Goal: Task Accomplishment & Management: Manage account settings

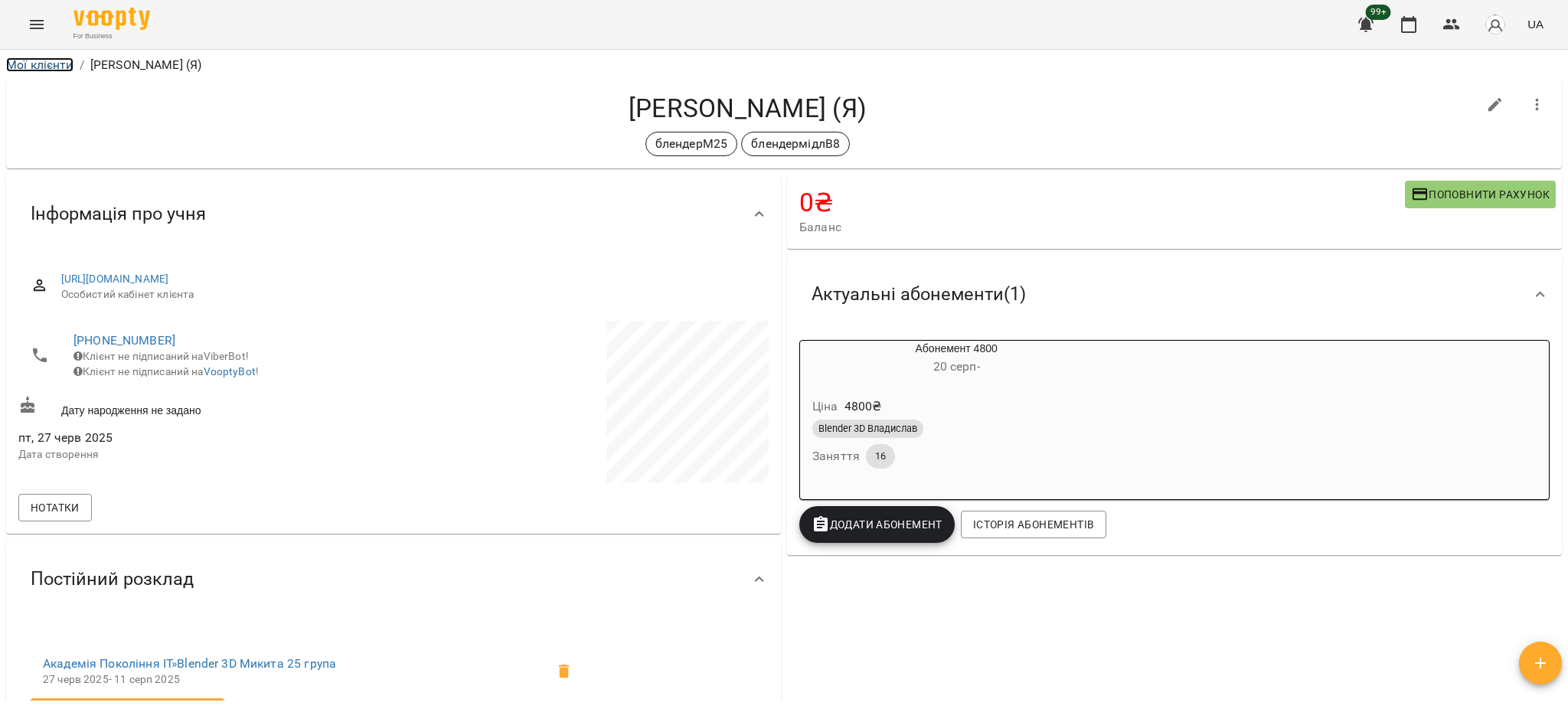
click at [40, 63] on link "Мої клієнти" at bounding box center [40, 65] width 67 height 14
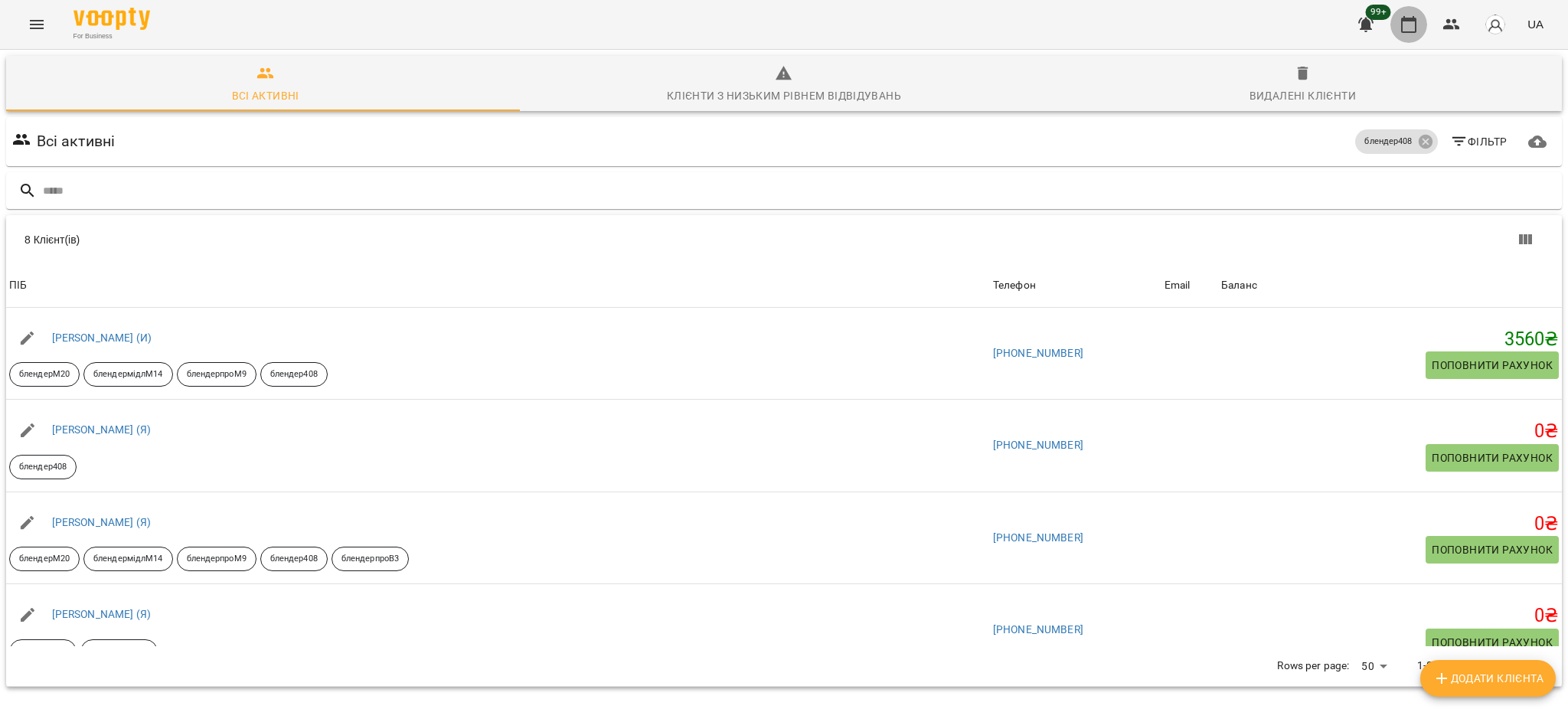
click at [1408, 25] on icon "button" at bounding box center [1409, 24] width 18 height 18
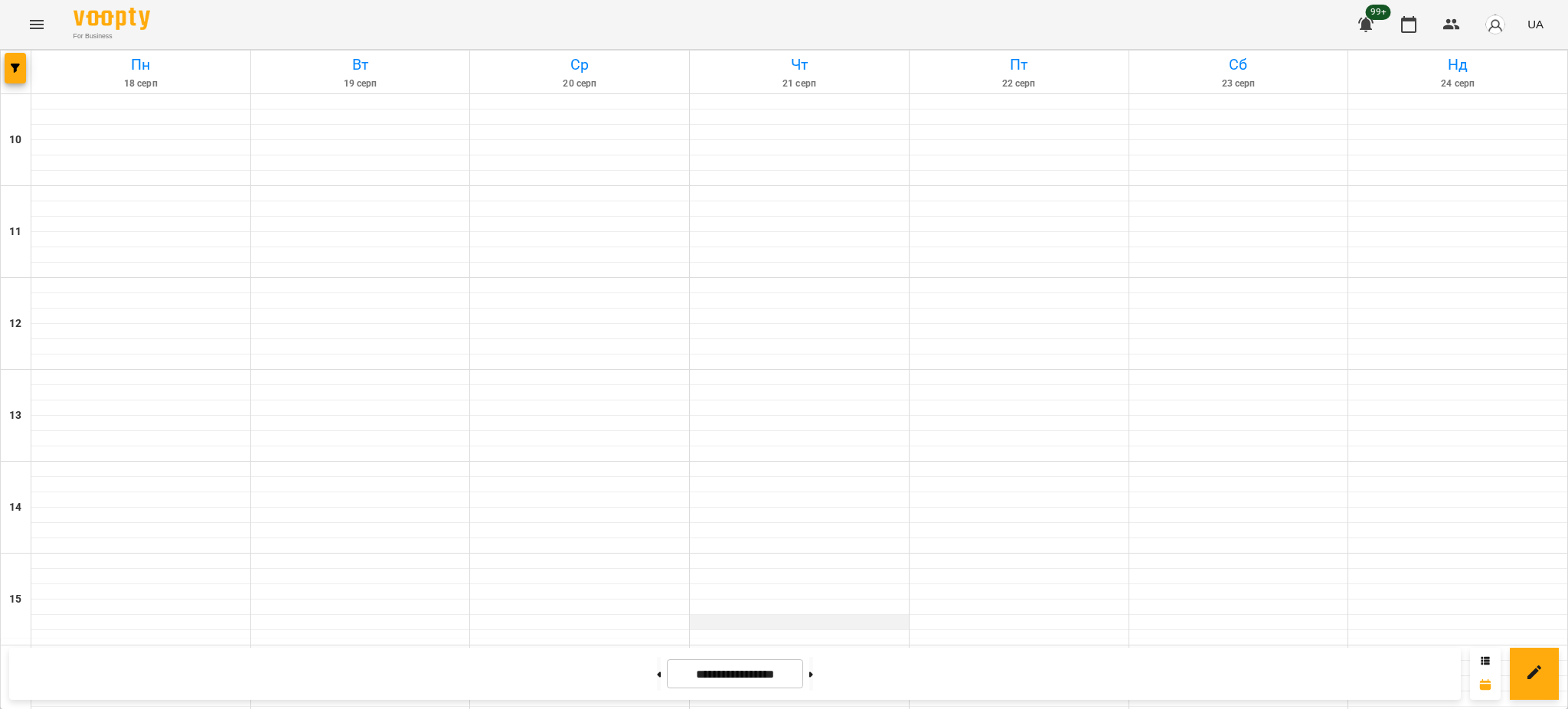
scroll to position [613, 0]
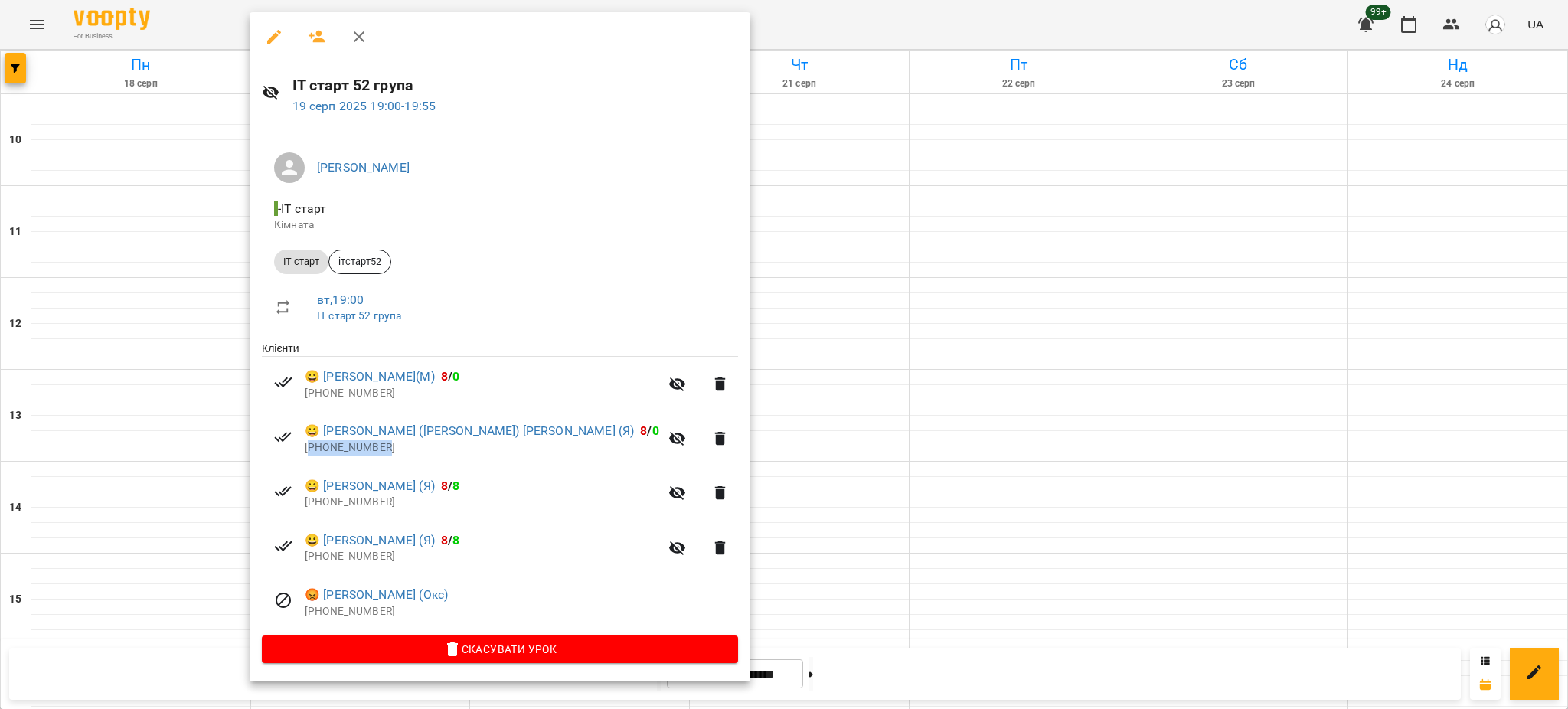
drag, startPoint x: 385, startPoint y: 449, endPoint x: 309, endPoint y: 451, distance: 76.0
click at [309, 451] on p "[PHONE_NUMBER]" at bounding box center [482, 448] width 355 height 15
copy p "353852000037"
click at [818, 102] on div at bounding box center [784, 354] width 1568 height 709
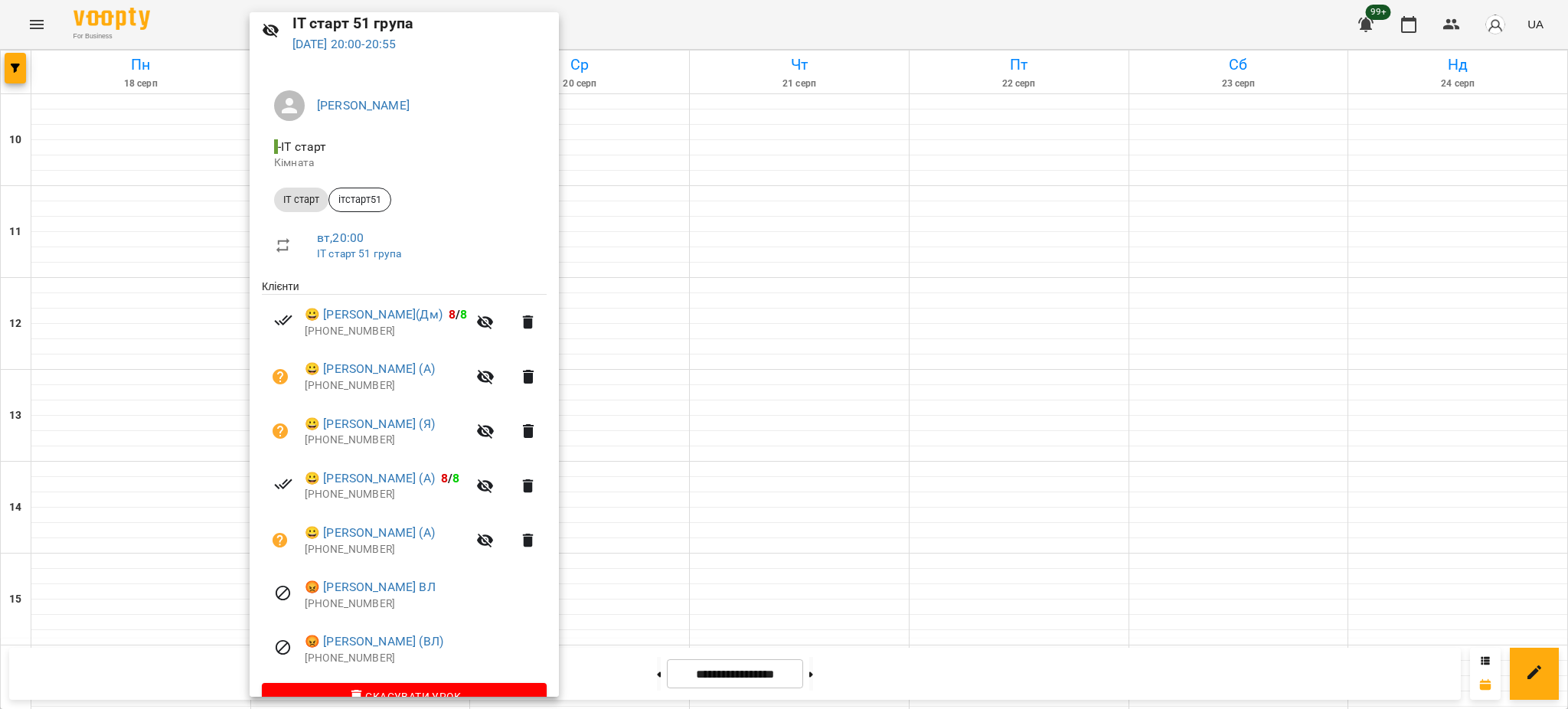
scroll to position [95, 0]
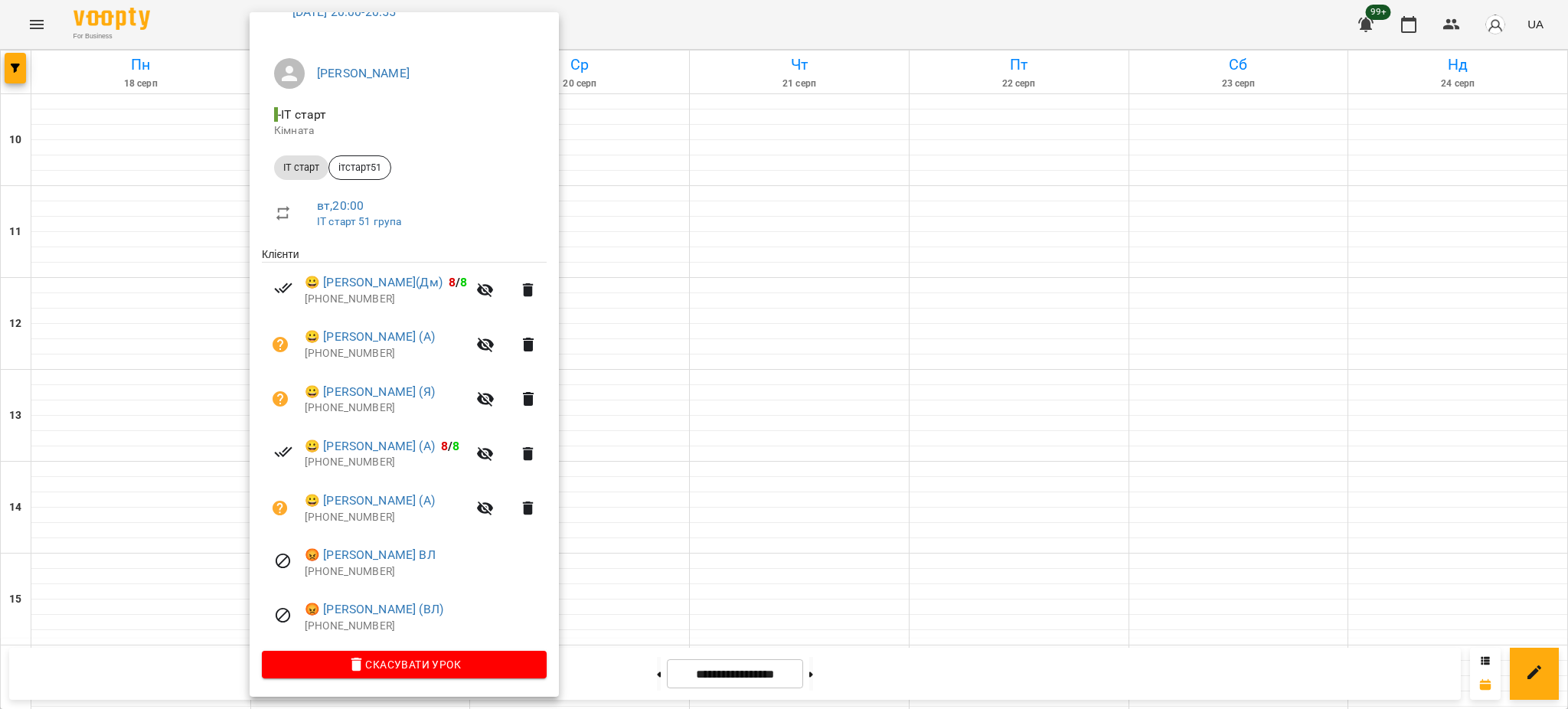
click at [572, 569] on div at bounding box center [784, 354] width 1568 height 709
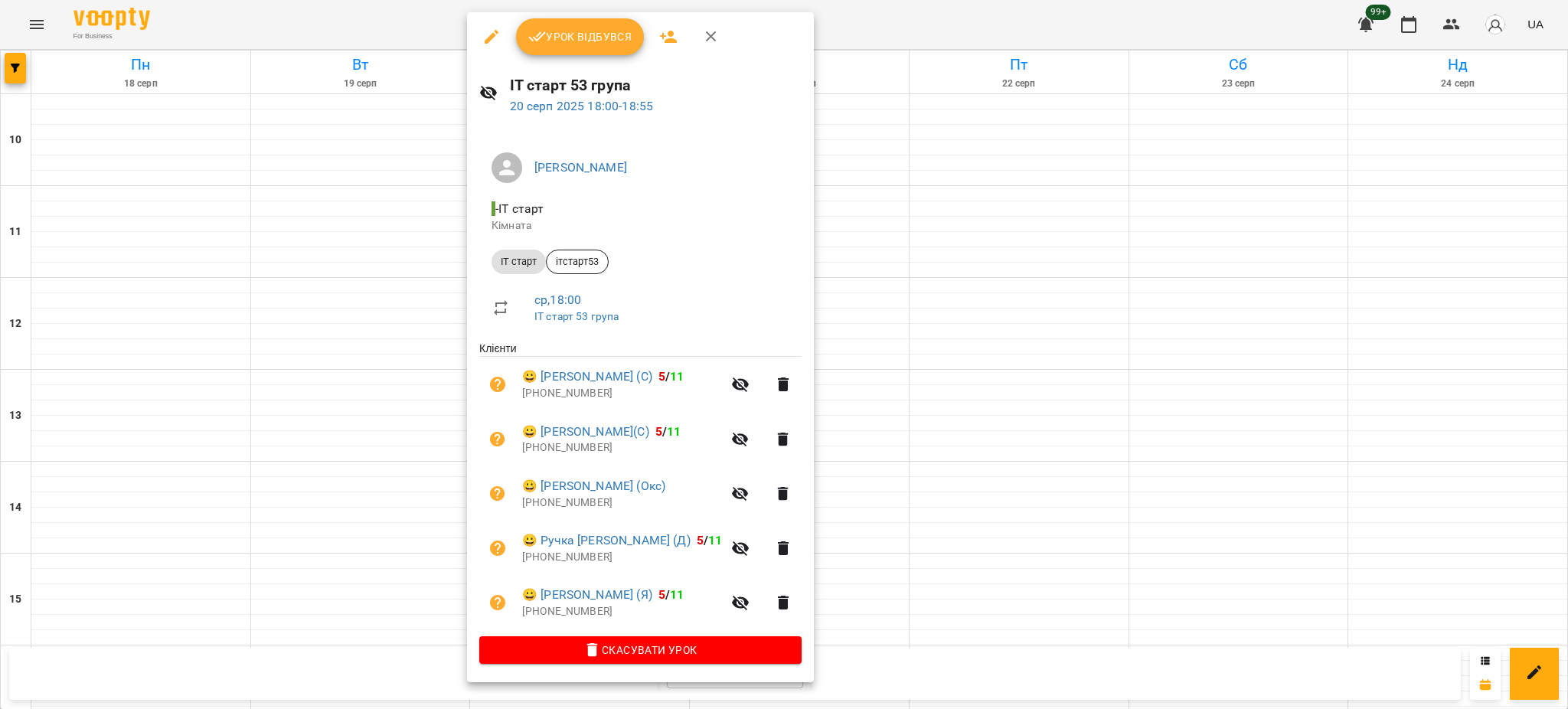
click at [917, 575] on div at bounding box center [784, 354] width 1568 height 709
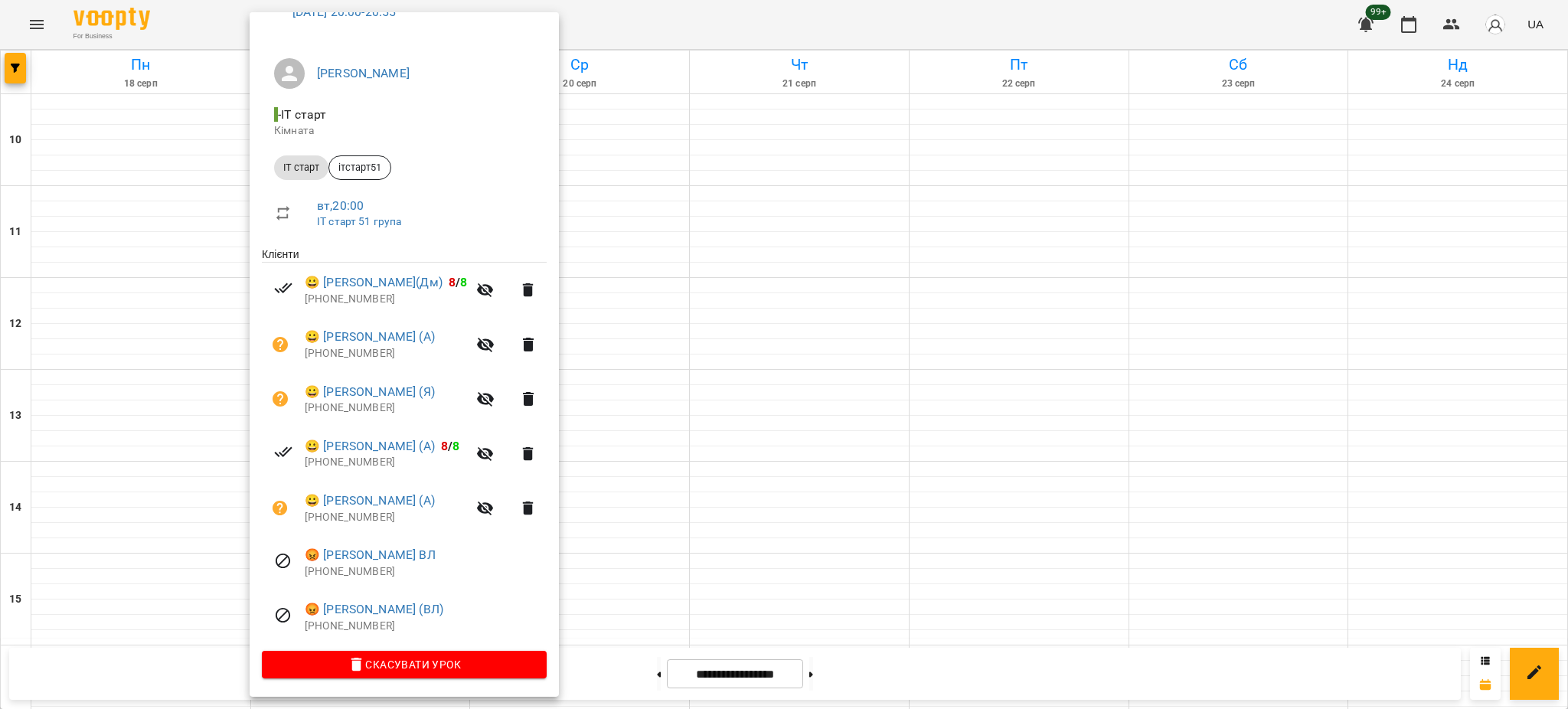
click at [672, 561] on div at bounding box center [784, 354] width 1568 height 709
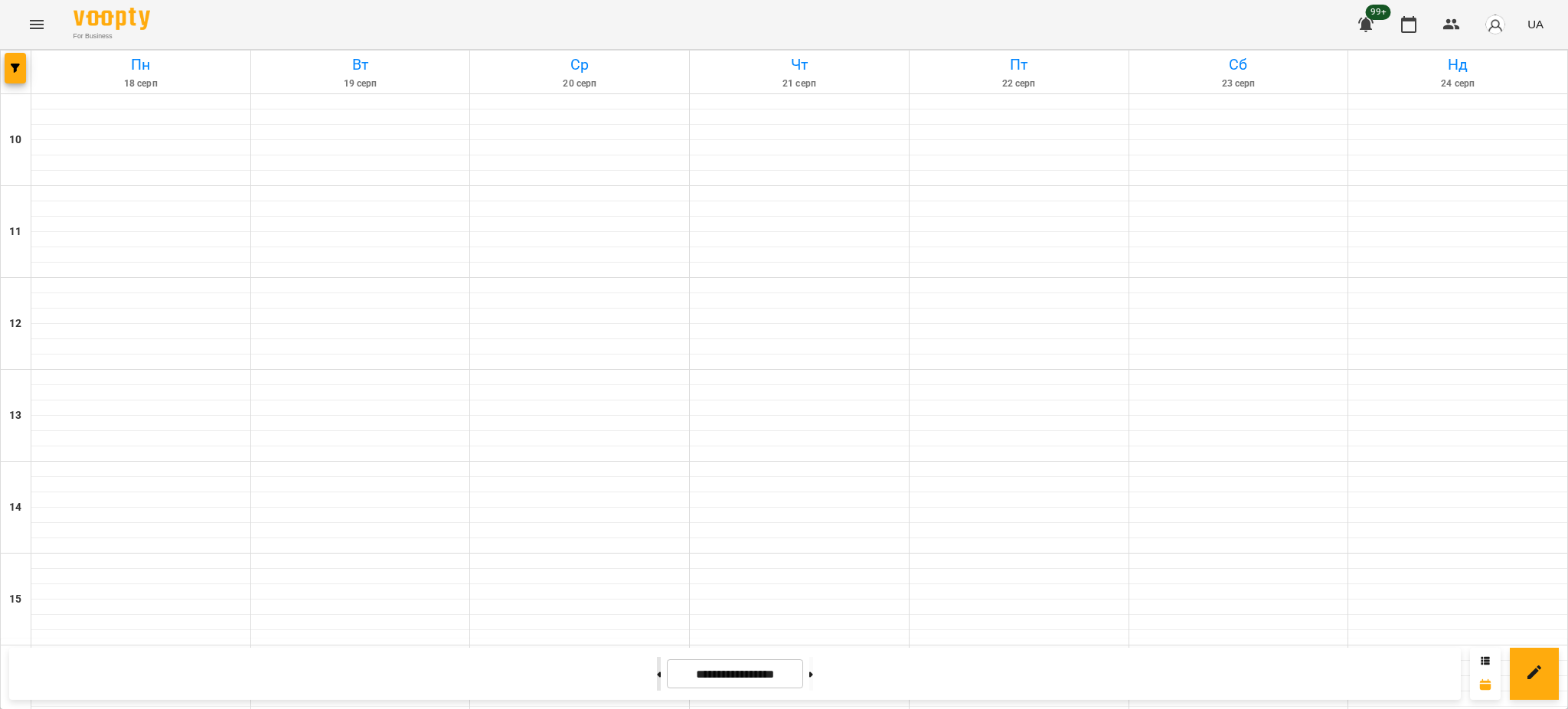
click at [658, 673] on icon at bounding box center [660, 674] width 4 height 6
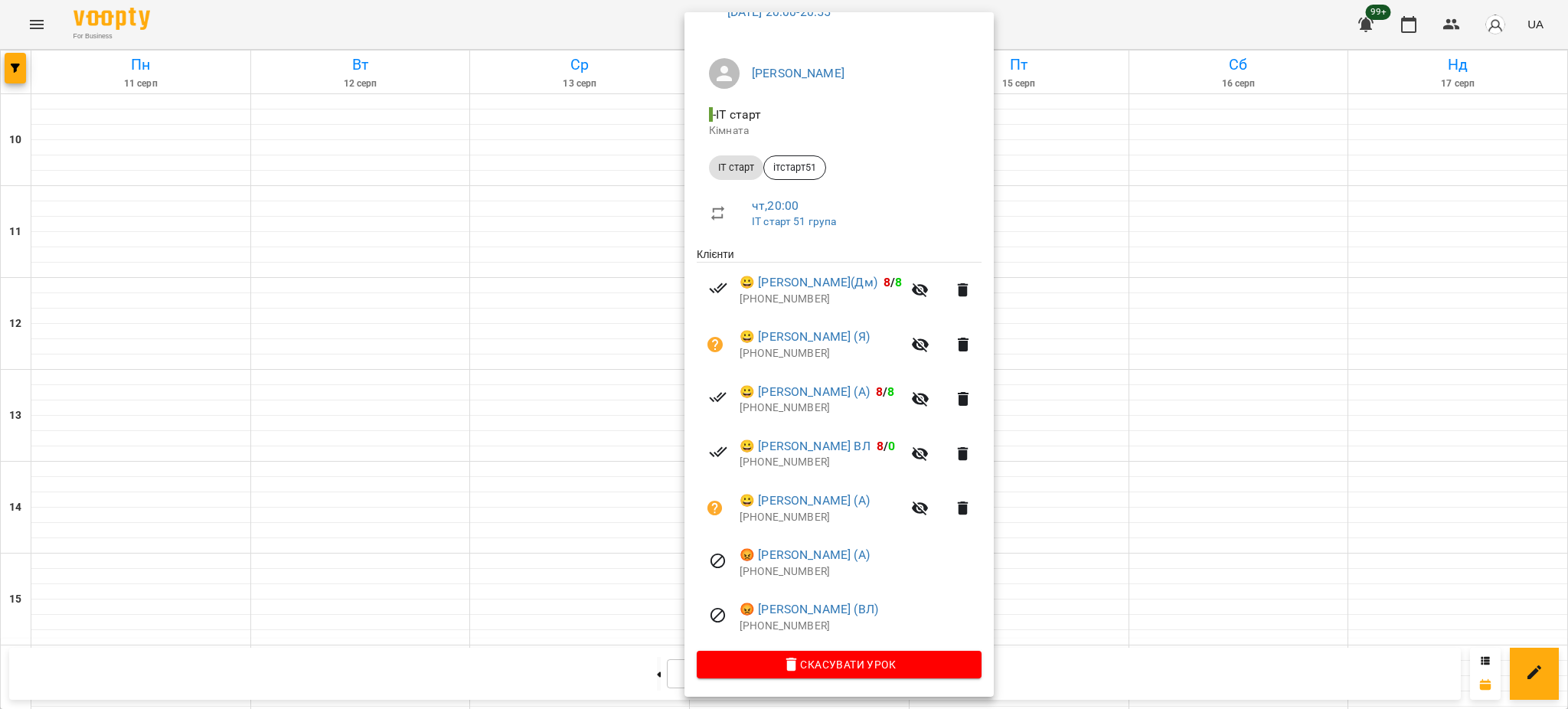
click at [1123, 592] on div at bounding box center [784, 354] width 1568 height 709
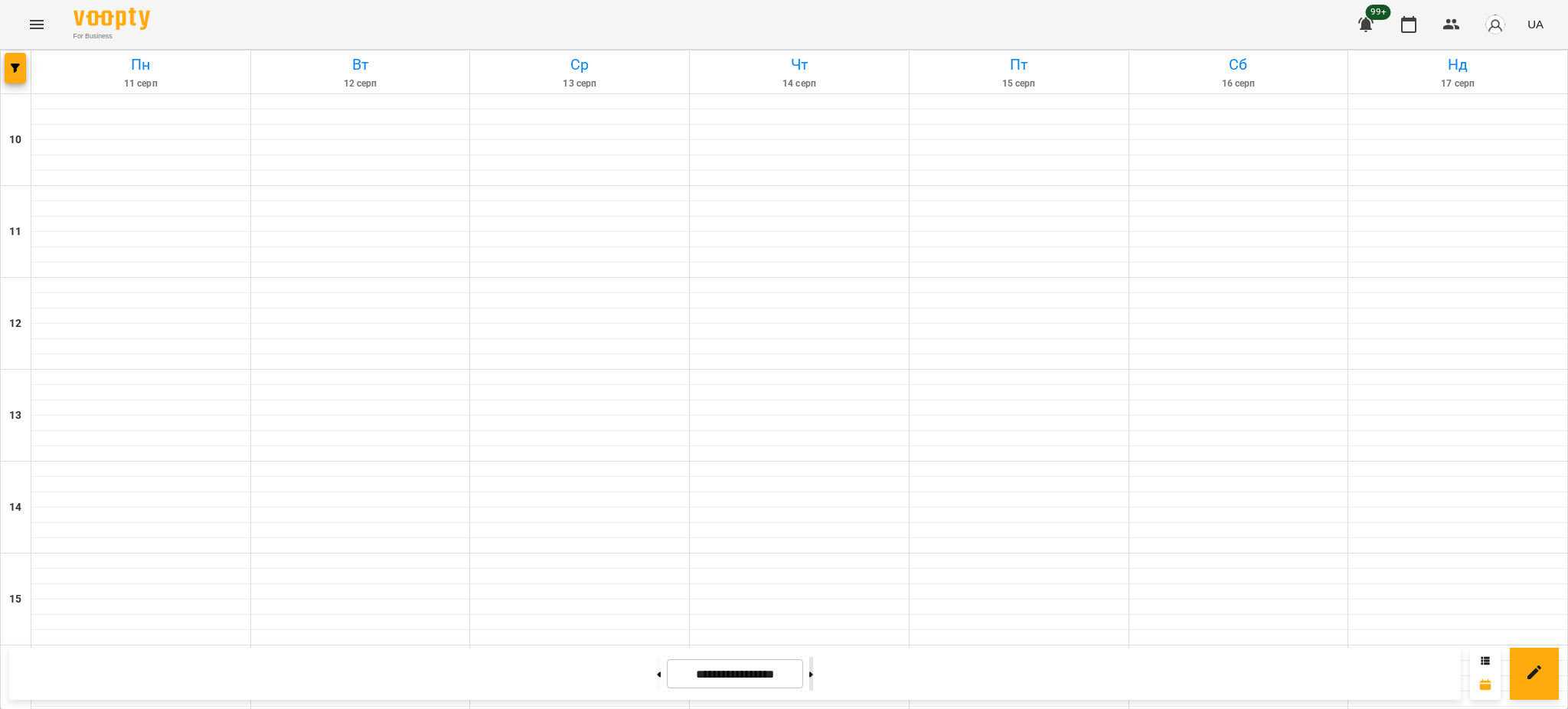
click at [813, 673] on icon at bounding box center [811, 674] width 4 height 6
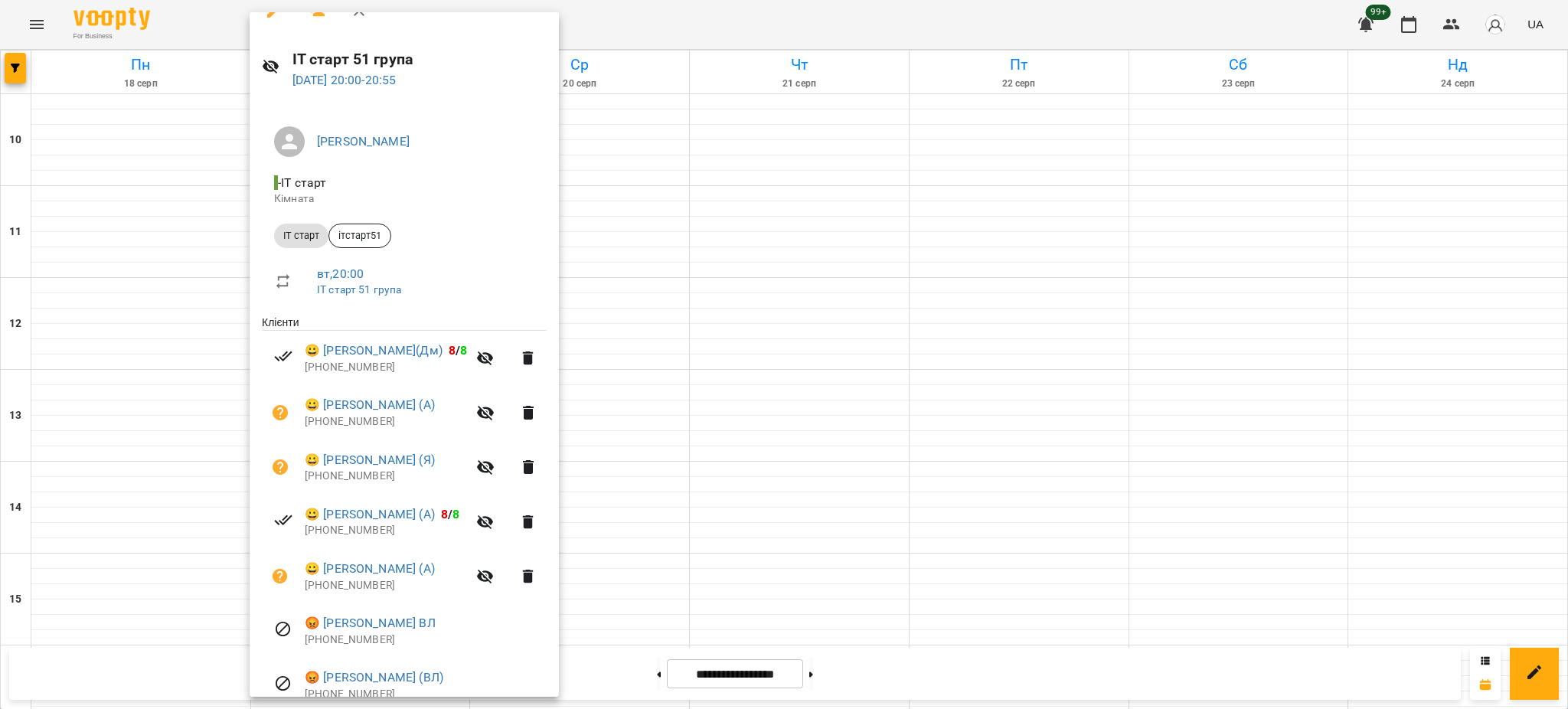
scroll to position [8, 0]
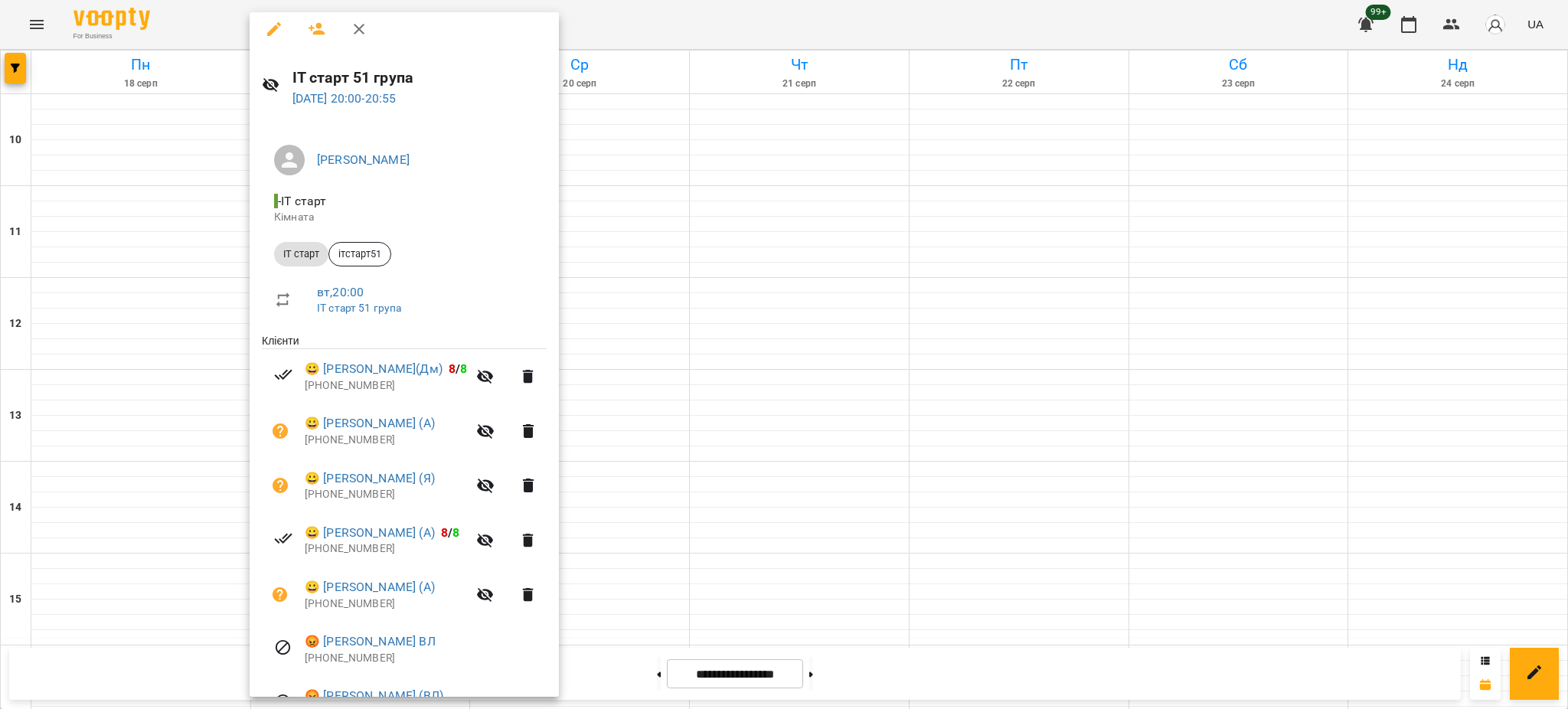
click at [569, 515] on div at bounding box center [784, 354] width 1568 height 709
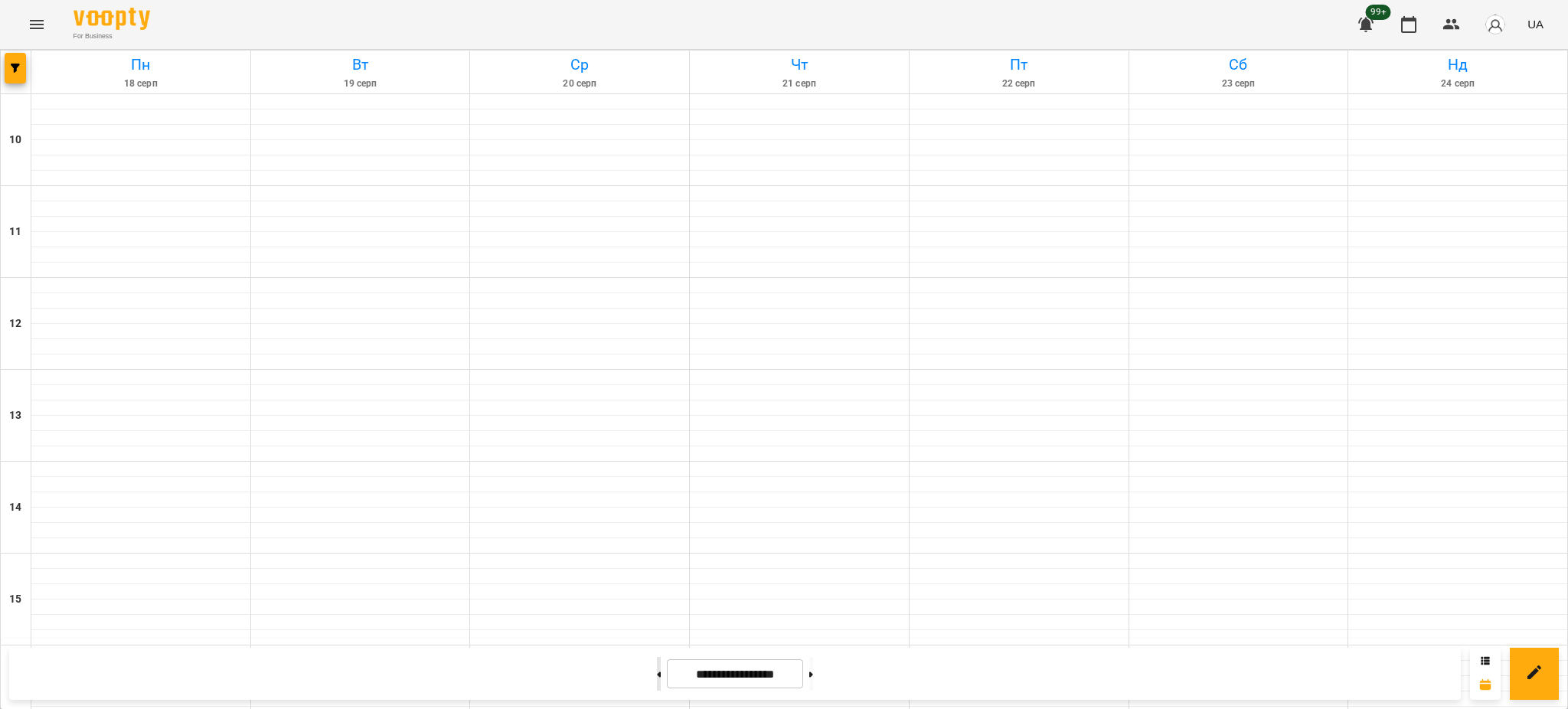
click at [657, 680] on button at bounding box center [659, 673] width 4 height 34
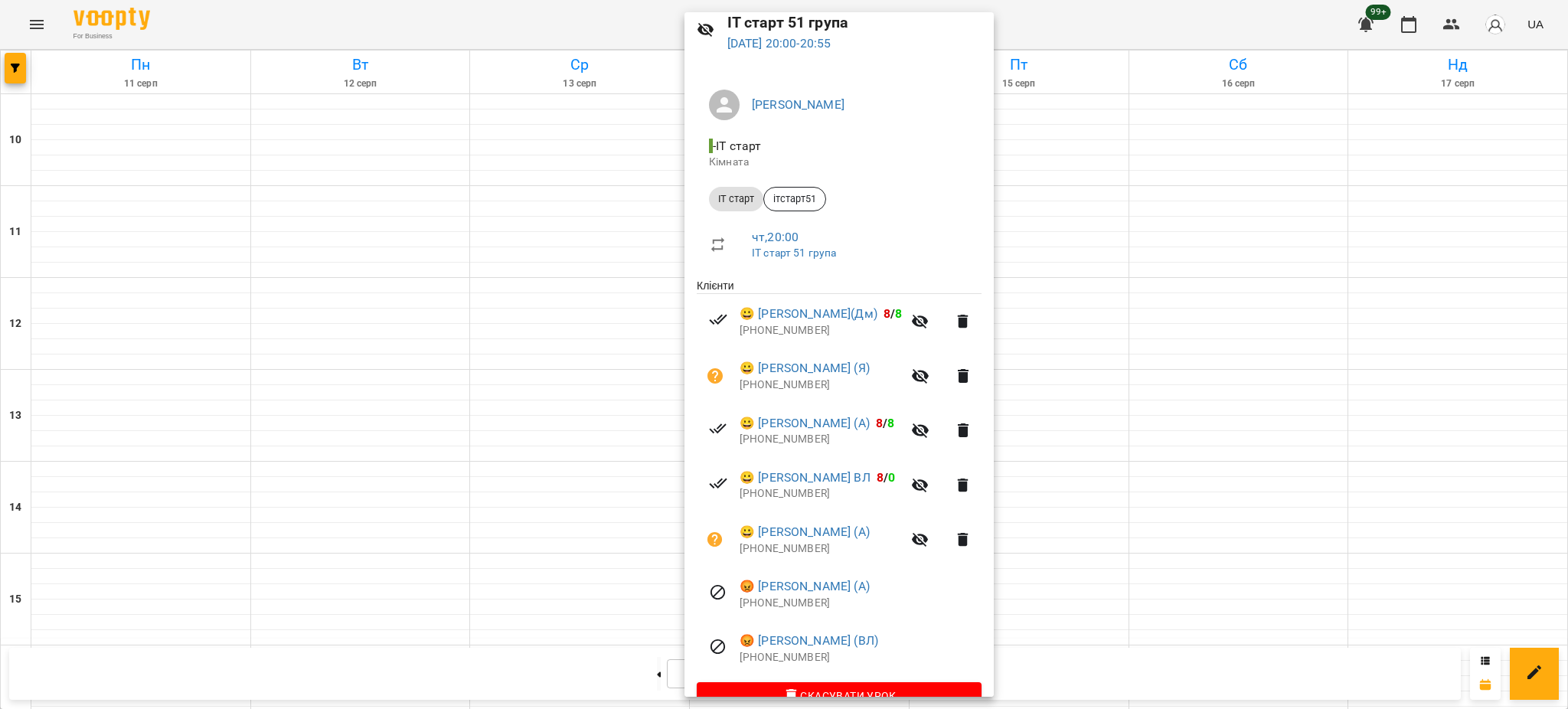
scroll to position [95, 0]
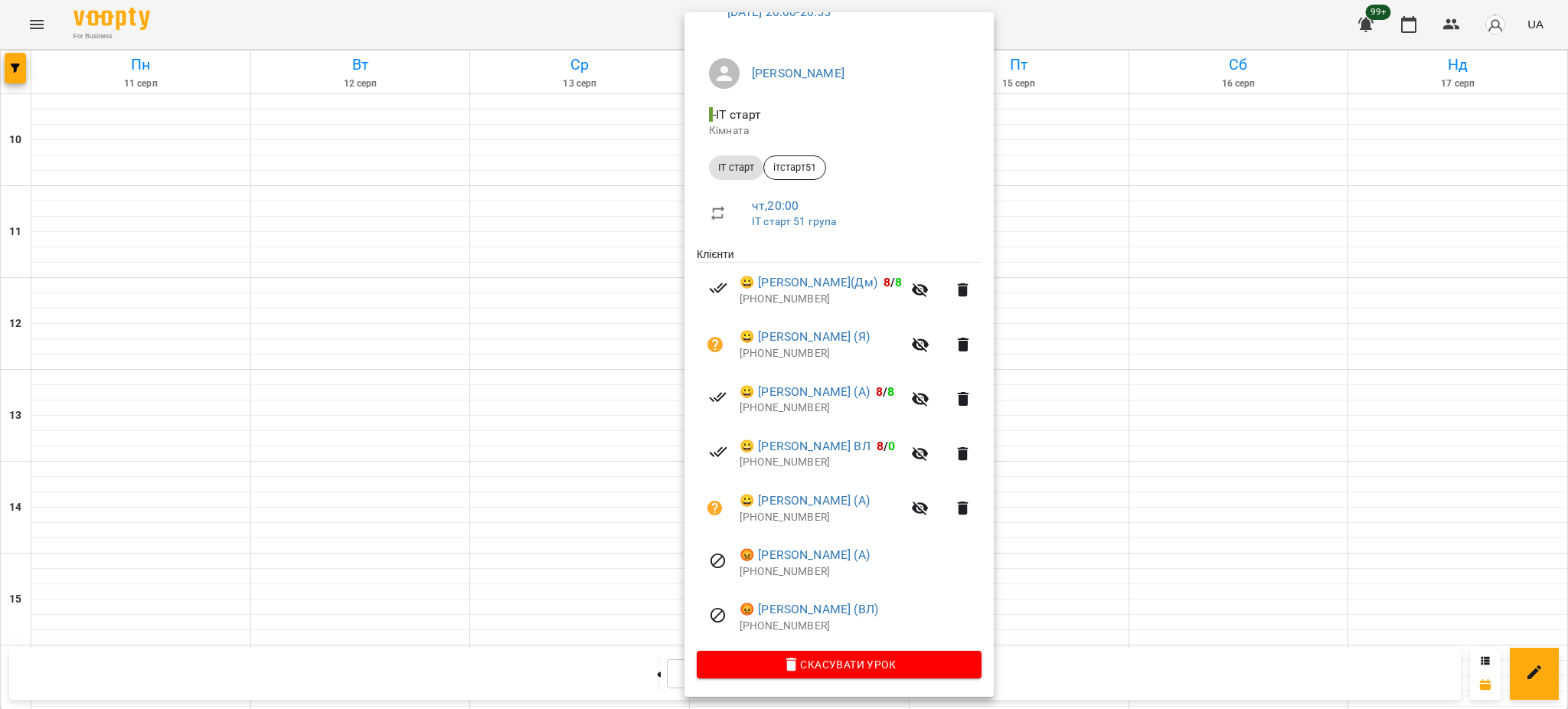
click at [1064, 462] on div at bounding box center [784, 354] width 1568 height 709
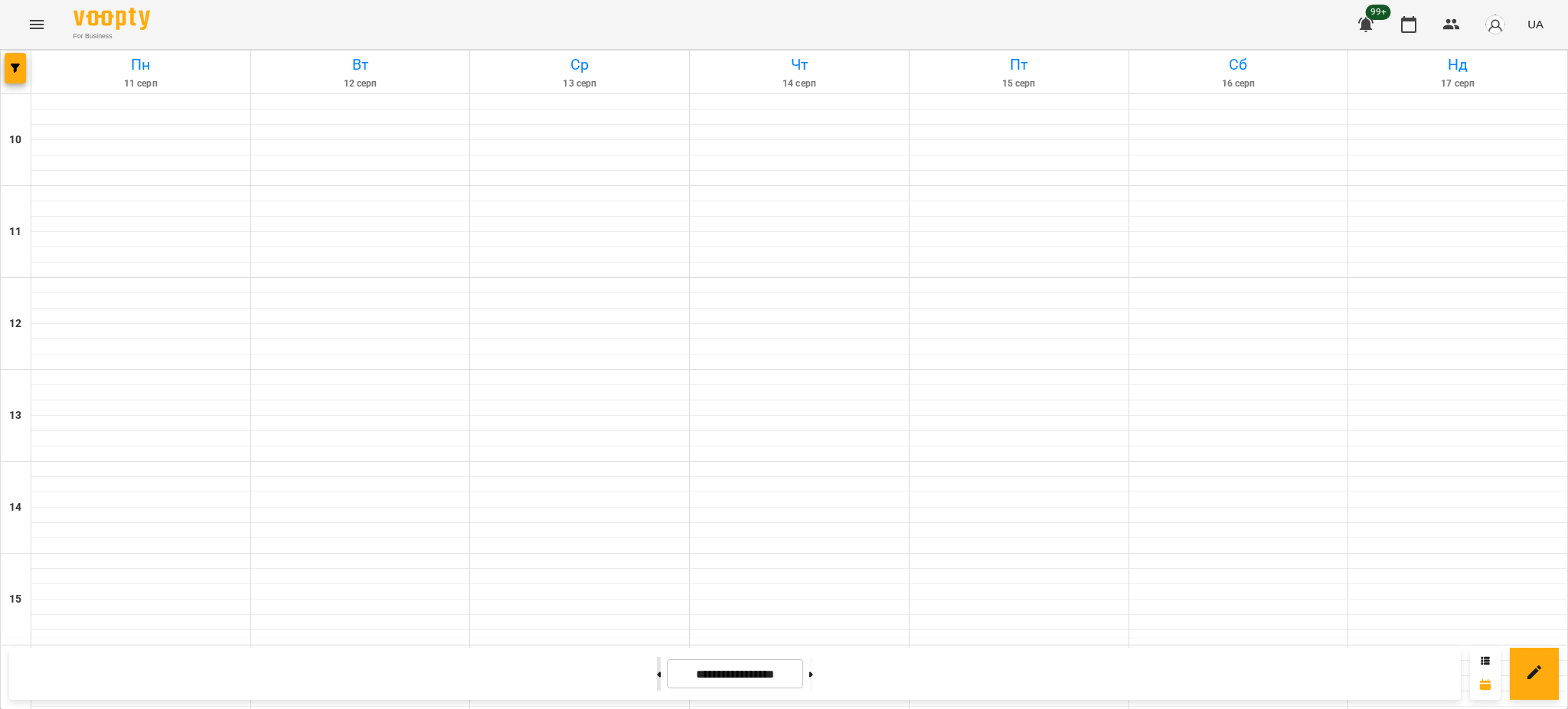
click at [657, 670] on button at bounding box center [659, 673] width 4 height 34
click at [657, 678] on button at bounding box center [659, 673] width 4 height 34
click at [657, 677] on button at bounding box center [659, 673] width 4 height 34
type input "**********"
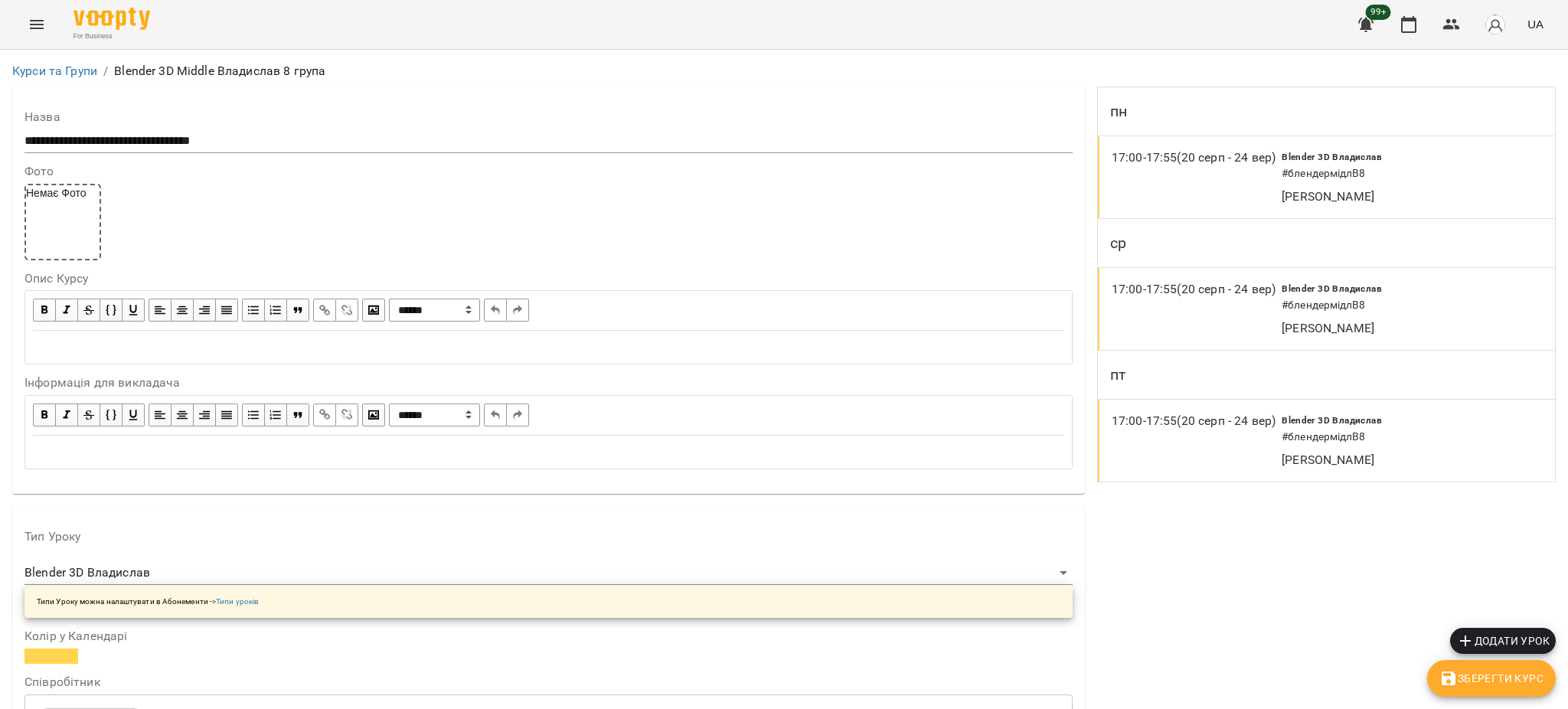
click at [37, 32] on icon "Menu" at bounding box center [37, 24] width 18 height 18
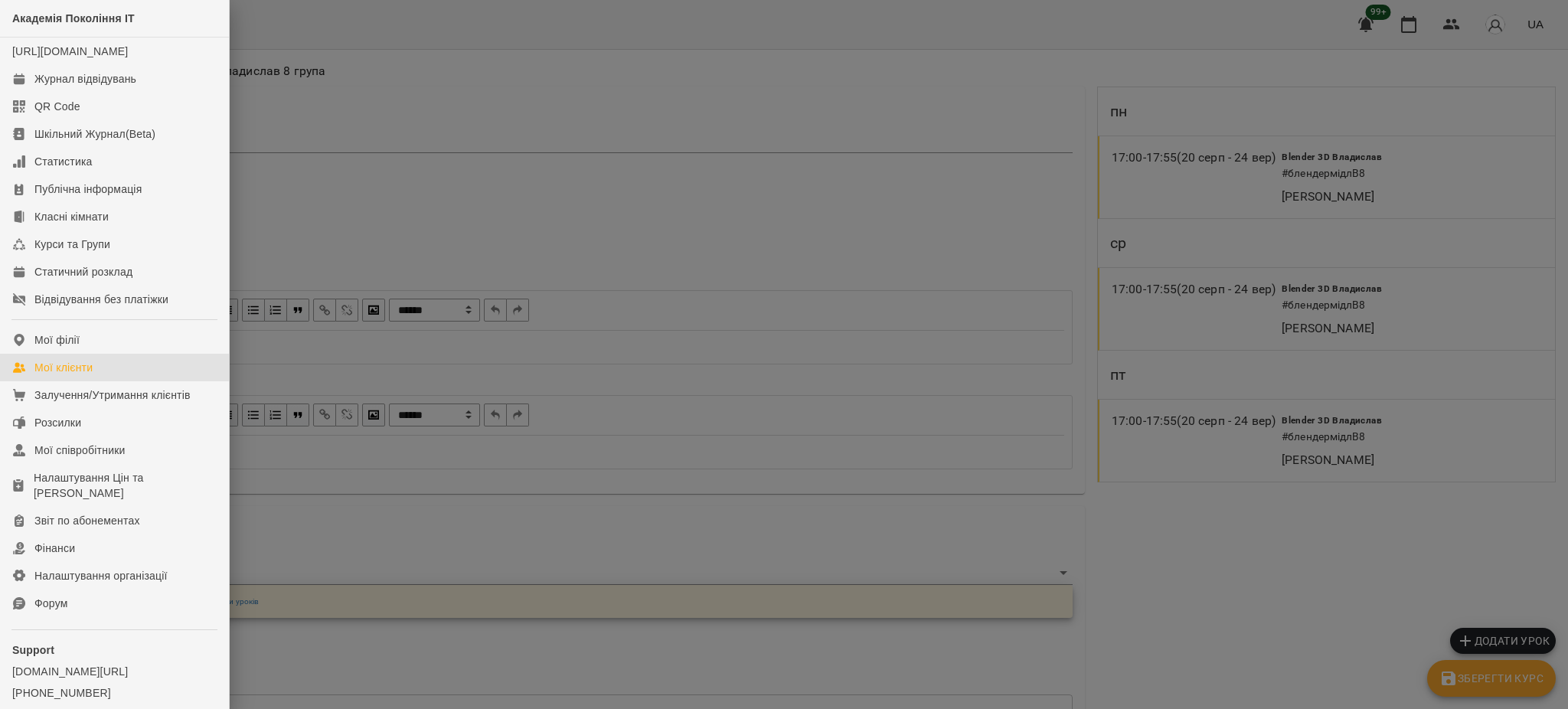
click at [93, 375] on div "Мої клієнти" at bounding box center [64, 367] width 58 height 15
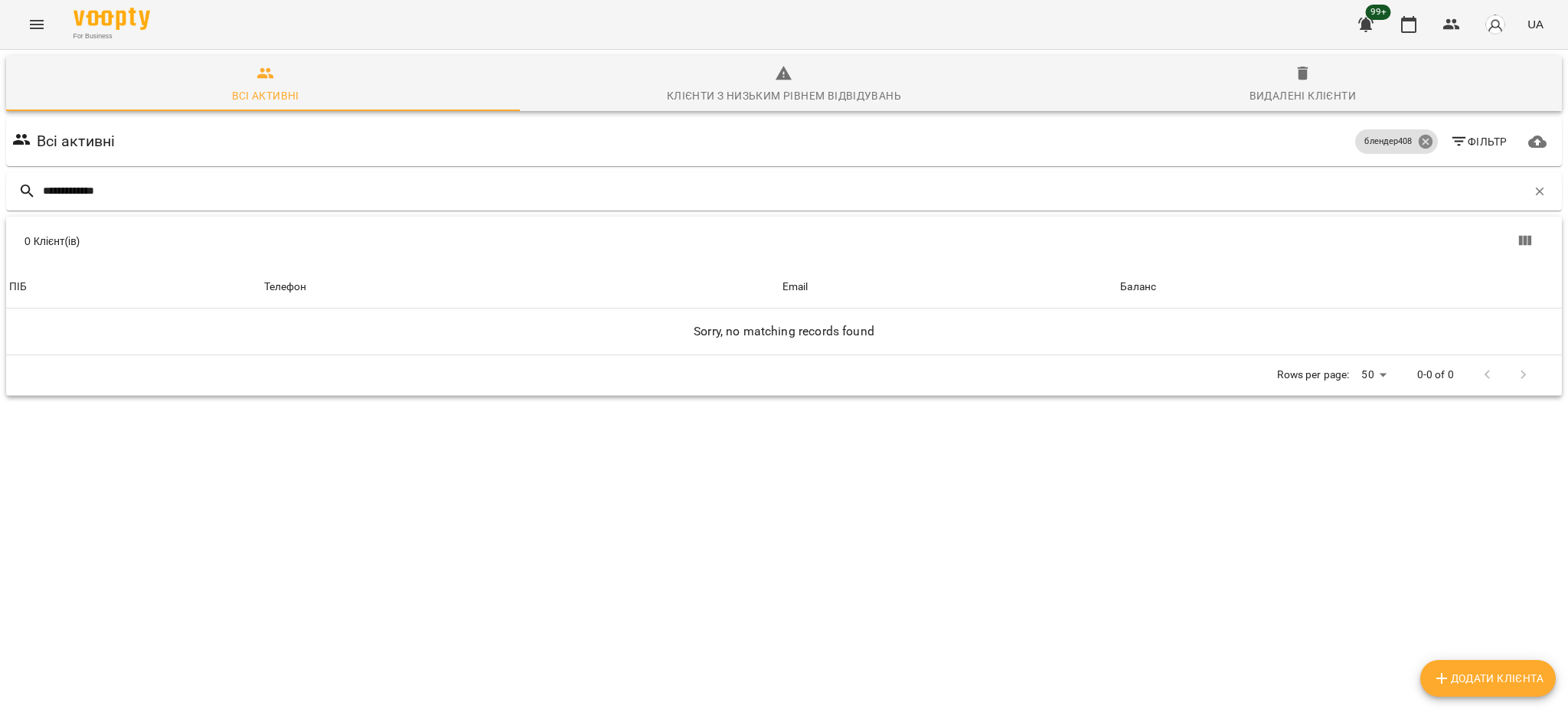
type input "**********"
click at [1419, 144] on icon at bounding box center [1425, 142] width 13 height 13
click at [1463, 146] on span "Фільтр" at bounding box center [1479, 141] width 58 height 18
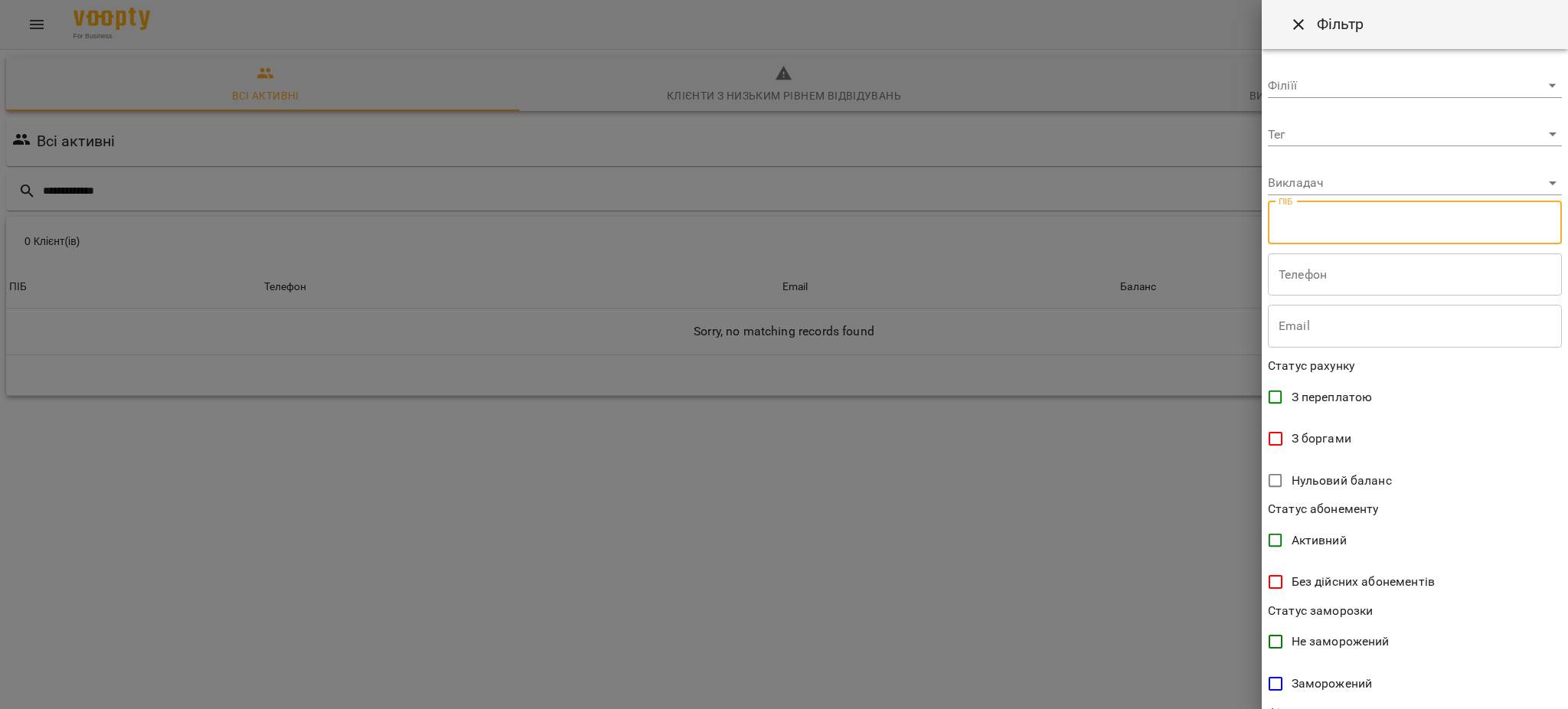
click at [1382, 213] on input "text" at bounding box center [1415, 223] width 294 height 43
type input "**********"
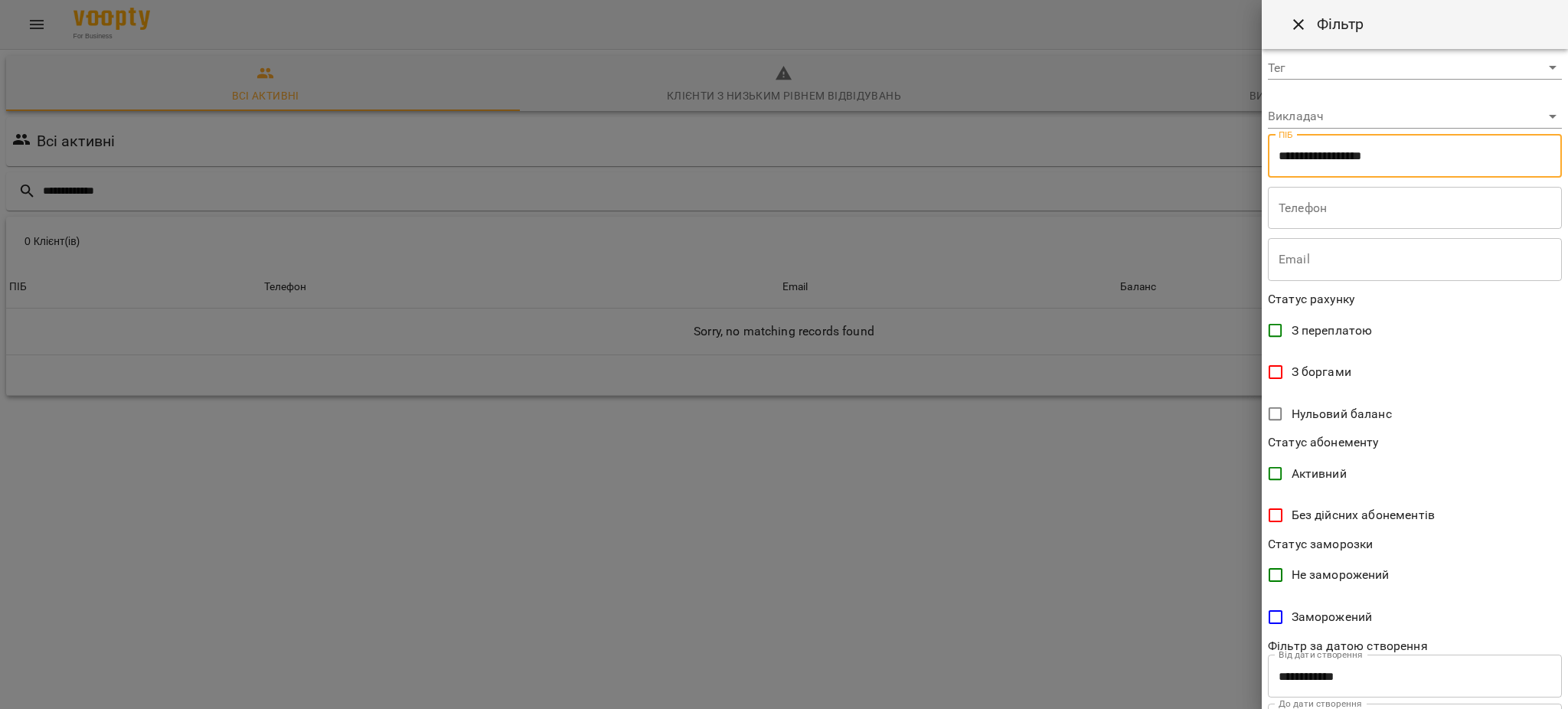
scroll to position [143, 0]
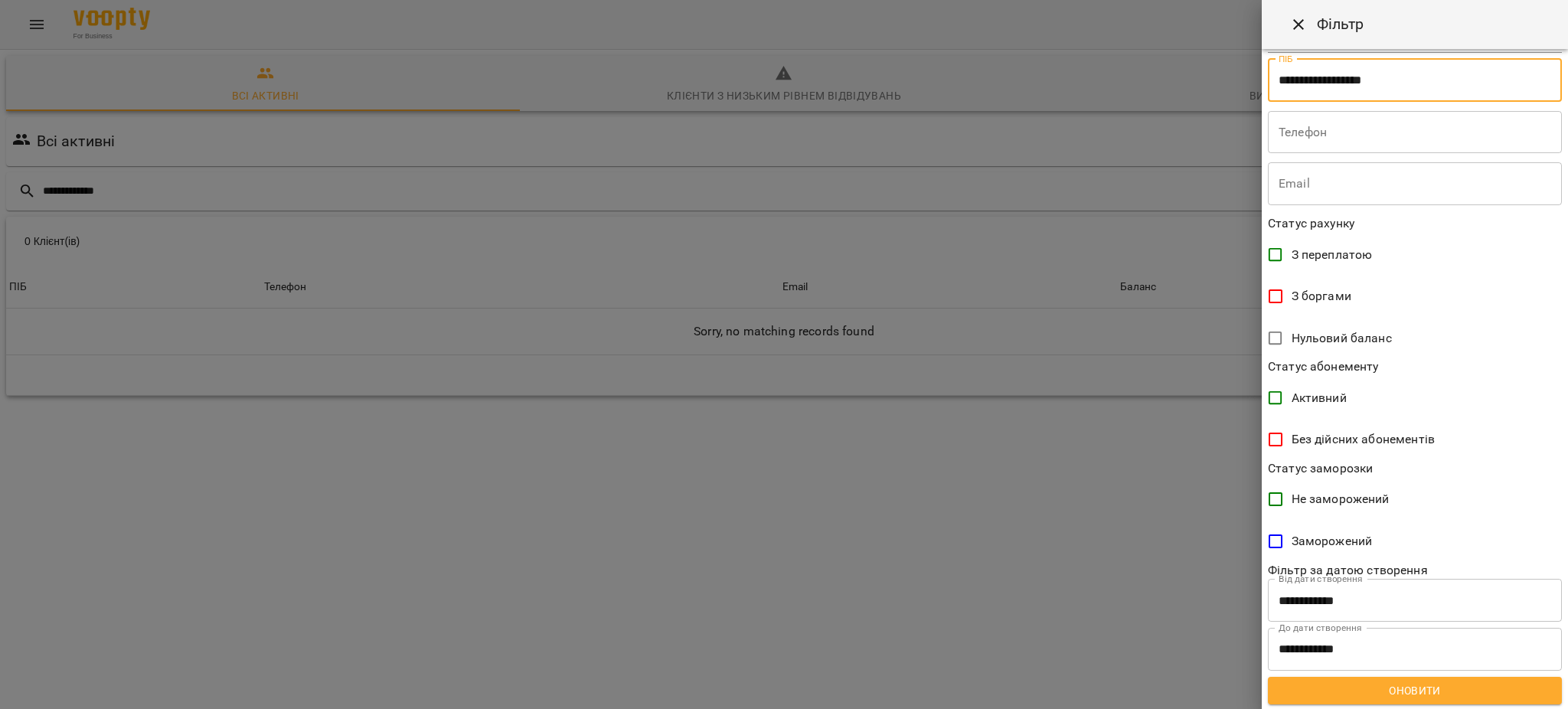
click at [1324, 598] on input "**********" at bounding box center [1415, 600] width 294 height 43
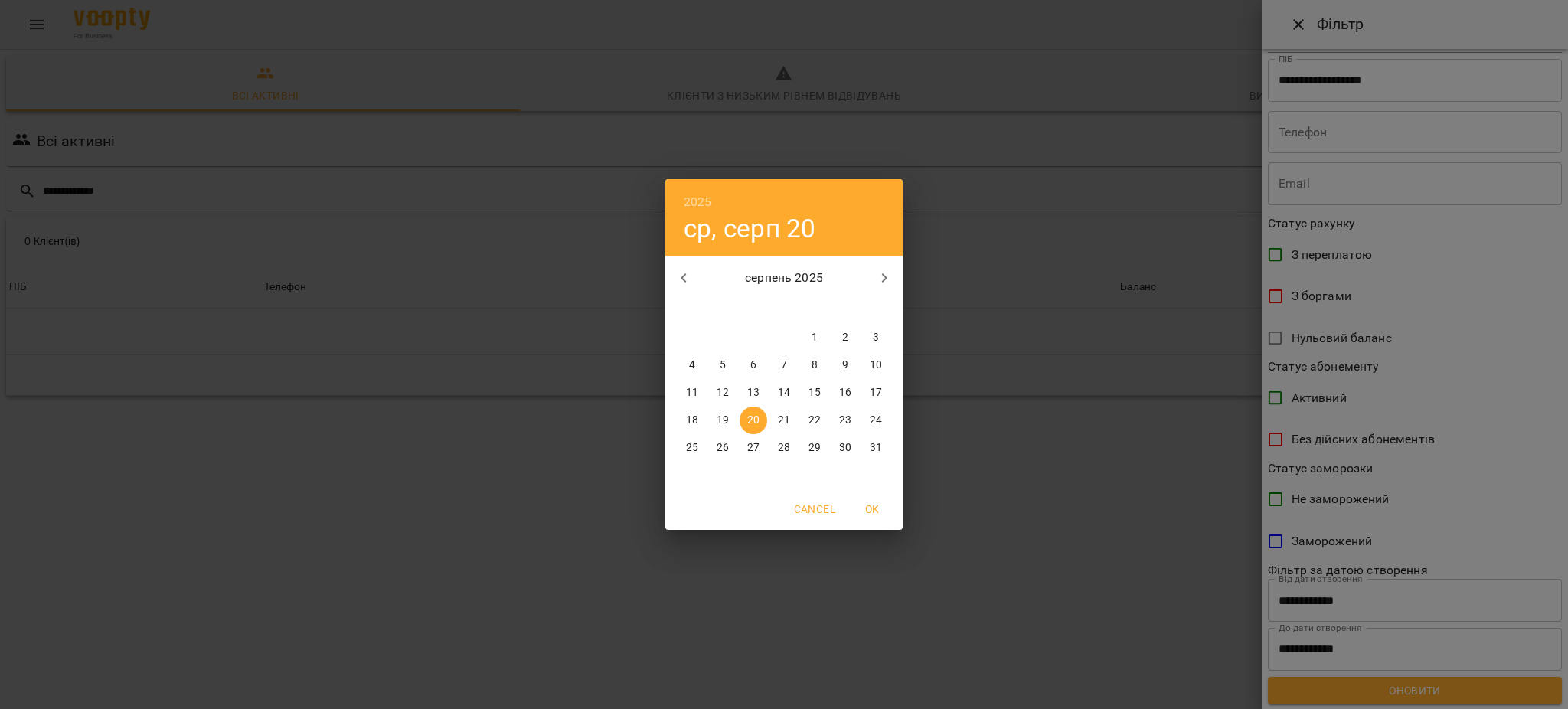
click at [682, 277] on icon "button" at bounding box center [683, 278] width 6 height 10
click at [721, 336] on p "1" at bounding box center [723, 337] width 6 height 15
click at [874, 512] on span "OK" at bounding box center [872, 509] width 37 height 18
type input "**********"
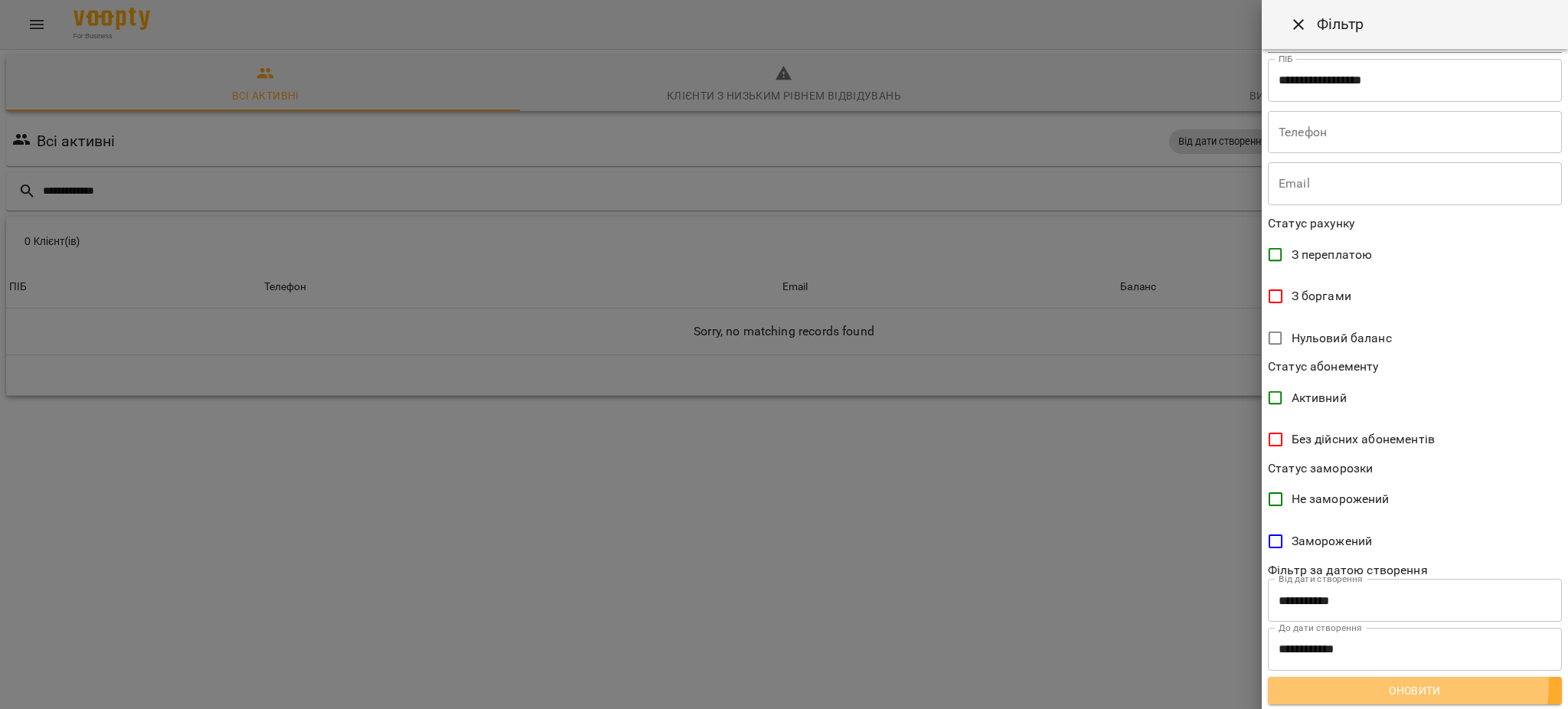
click at [1349, 681] on span "Оновити" at bounding box center [1416, 690] width 270 height 18
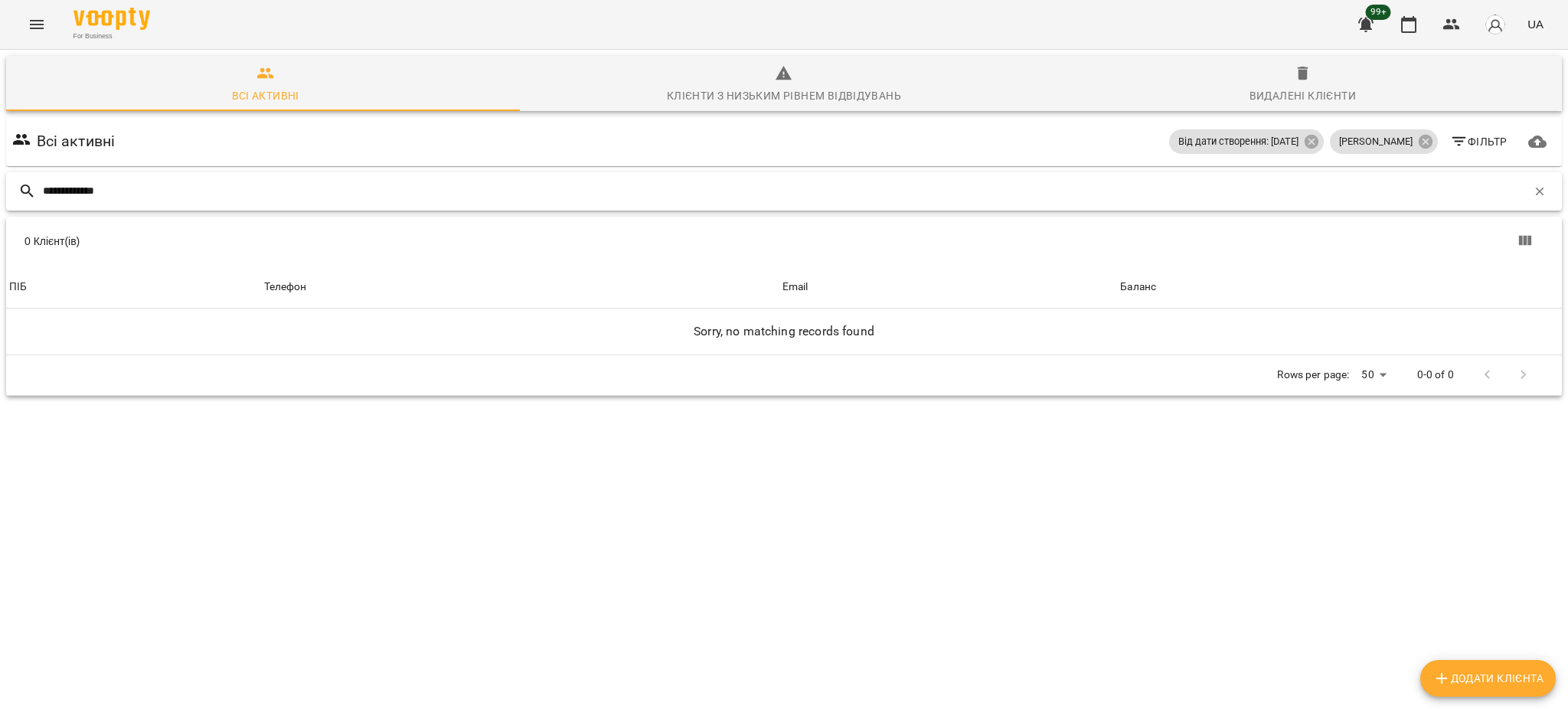
click at [211, 191] on input "**********" at bounding box center [785, 191] width 1484 height 25
click at [1419, 140] on icon at bounding box center [1425, 142] width 13 height 13
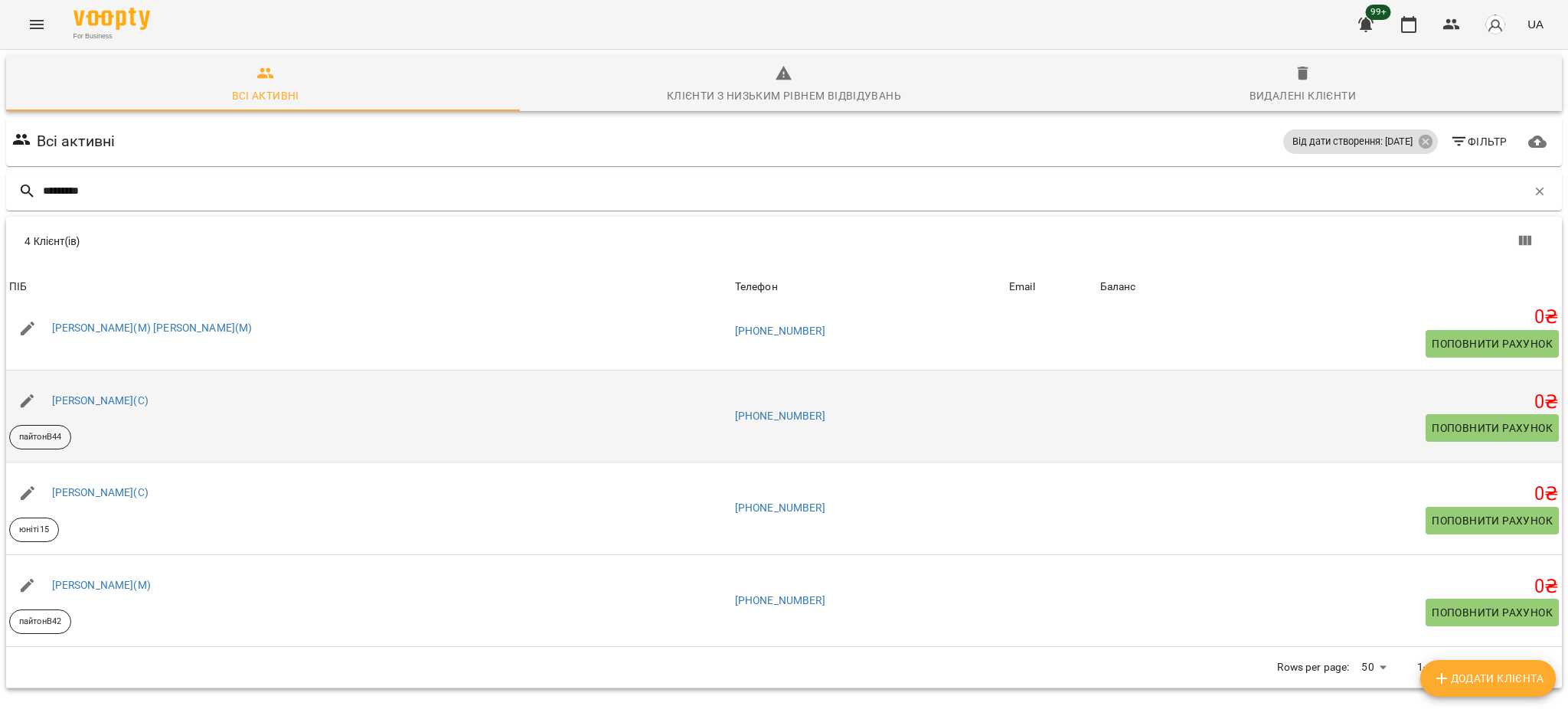
scroll to position [0, 0]
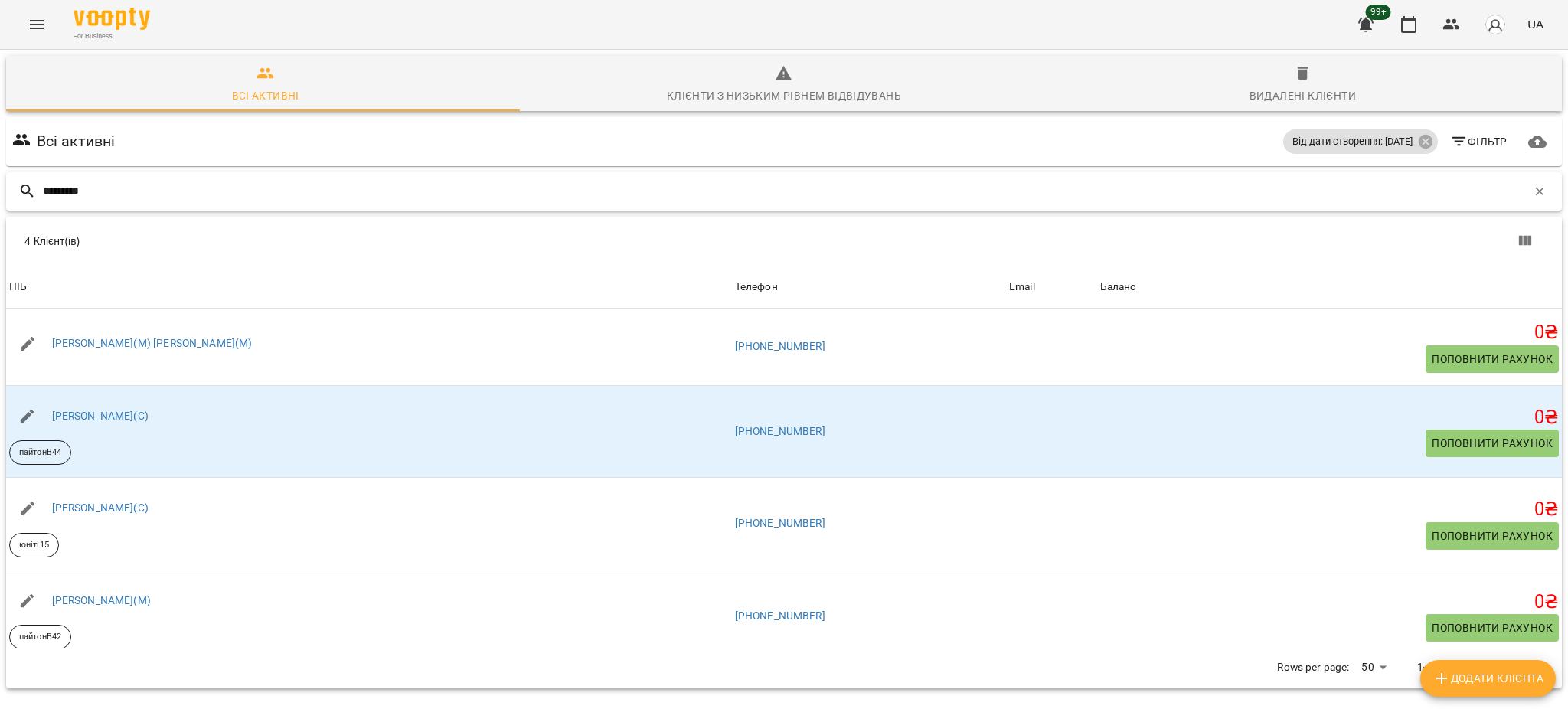
drag, startPoint x: 151, startPoint y: 118, endPoint x: 73, endPoint y: 121, distance: 78.1
click at [73, 178] on input "*********" at bounding box center [785, 191] width 1484 height 25
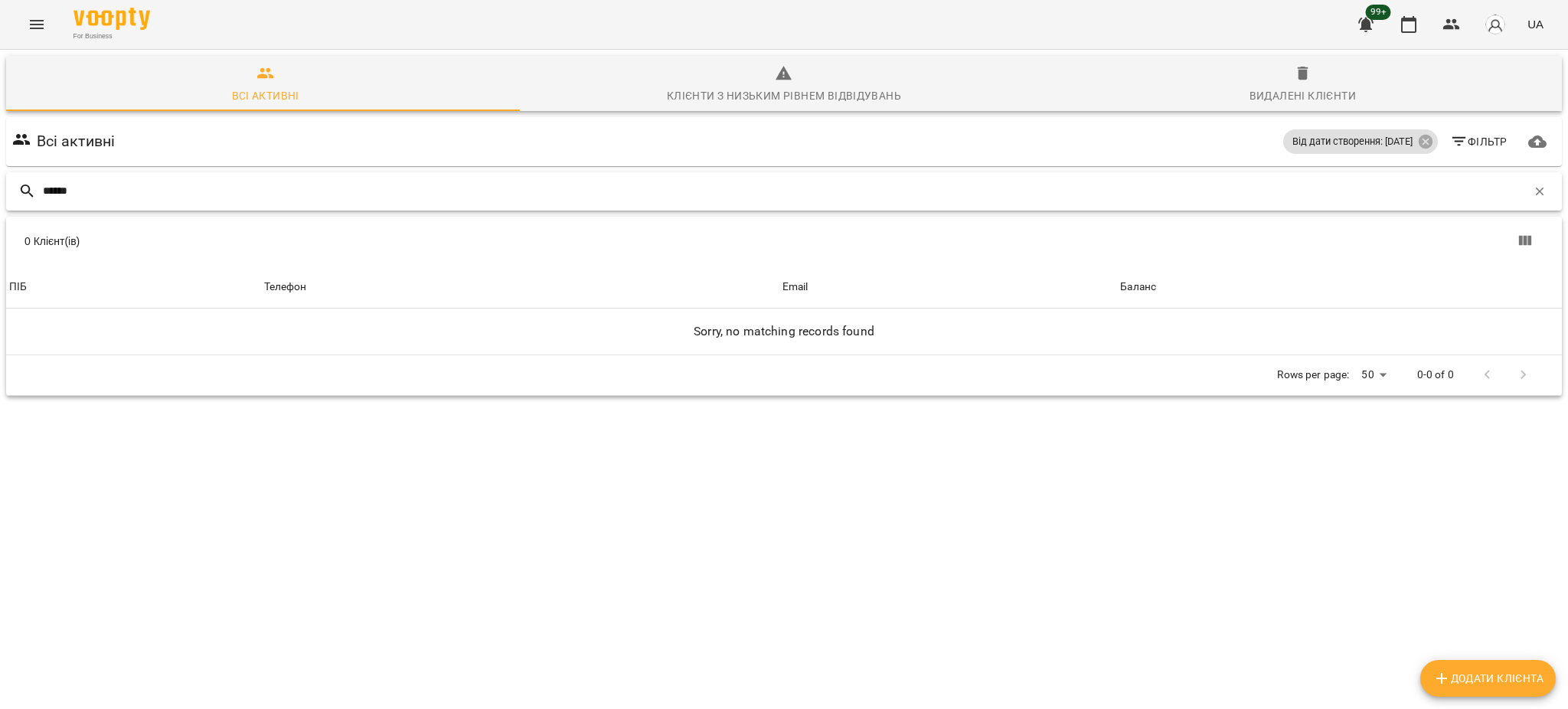
type input "******"
